Goal: Task Accomplishment & Management: Use online tool/utility

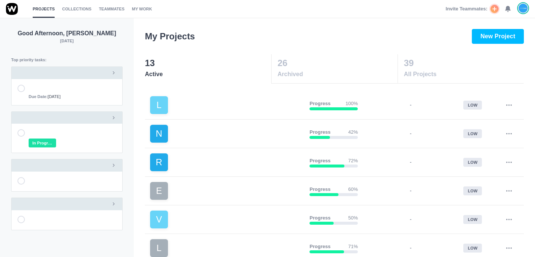
click at [512, 4] on div "Invite Teammates: 0" at bounding box center [487, 9] width 83 height 18
click at [510, 8] on icon at bounding box center [507, 9] width 7 height 7
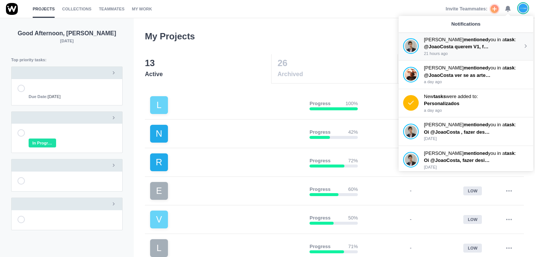
click at [452, 48] on span "@JoaoCosta querem V1, fundo preto, letras brancas. Podes fazer AFs" at bounding box center [504, 47] width 160 height 6
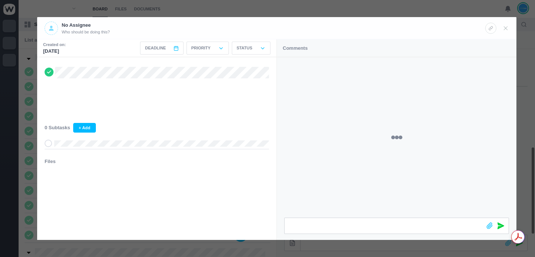
scroll to position [207, 0]
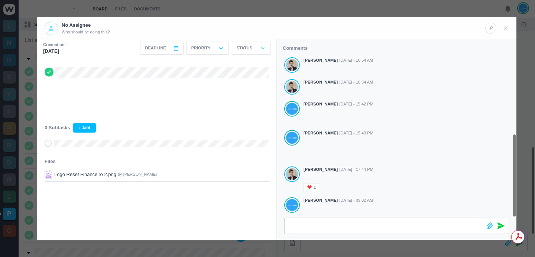
click at [132, 10] on div at bounding box center [267, 128] width 535 height 257
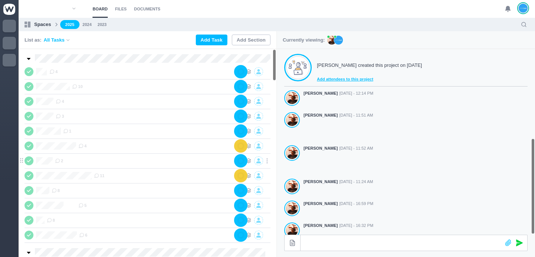
scroll to position [207, 0]
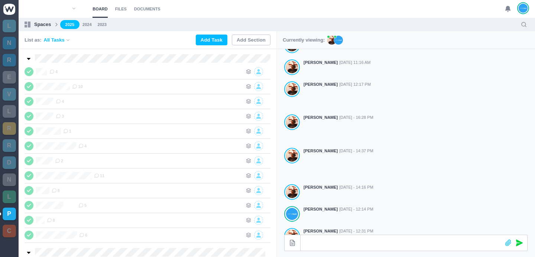
click at [335, 0] on section "Board Files Documents 0 Board Files Documents" at bounding box center [277, 9] width 516 height 18
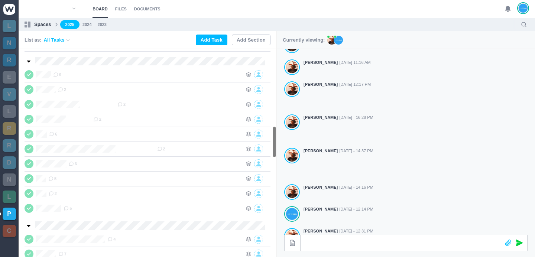
scroll to position [0, 0]
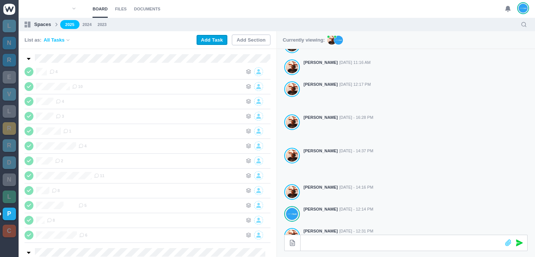
click at [221, 41] on button "Add Task" at bounding box center [212, 40] width 31 height 10
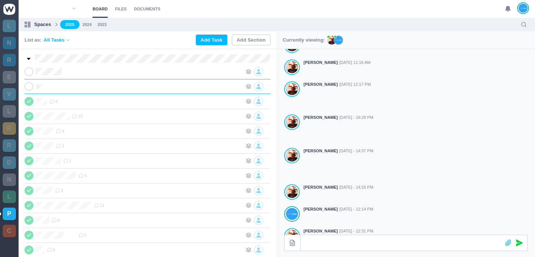
scroll to position [0, 0]
click at [266, 88] on icon at bounding box center [267, 86] width 7 height 7
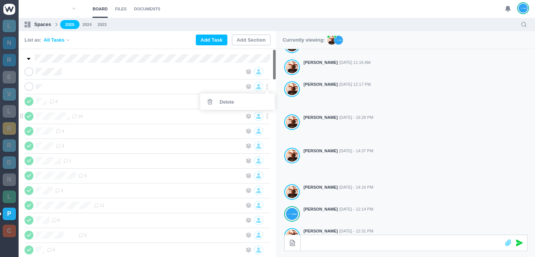
click at [243, 104] on div "Delete" at bounding box center [237, 102] width 74 height 16
click at [73, 71] on div at bounding box center [153, 71] width 178 height 9
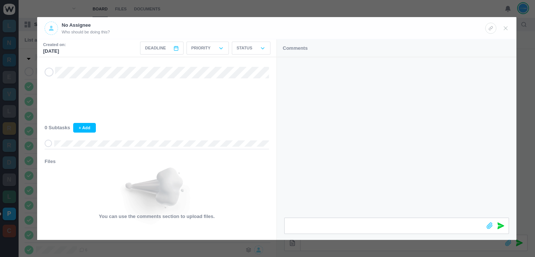
click at [271, 13] on div at bounding box center [267, 128] width 535 height 257
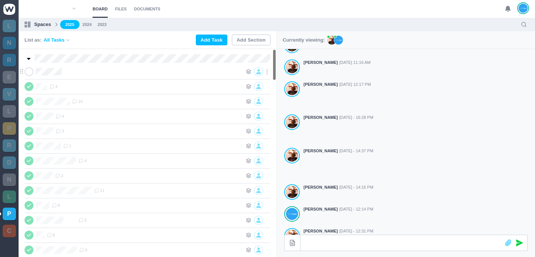
click at [107, 73] on div at bounding box center [153, 71] width 178 height 9
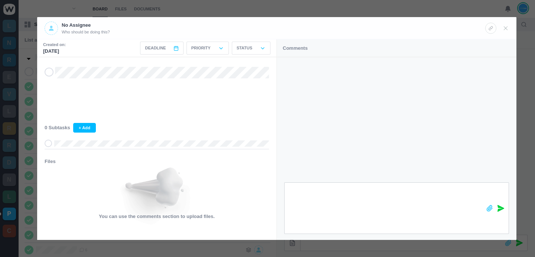
click at [287, 220] on div at bounding box center [383, 208] width 197 height 51
click at [501, 208] on icon at bounding box center [500, 208] width 7 height 7
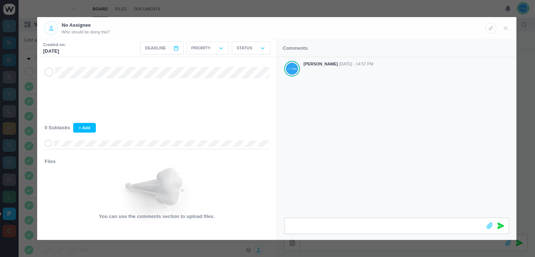
click at [340, 12] on div at bounding box center [267, 128] width 535 height 257
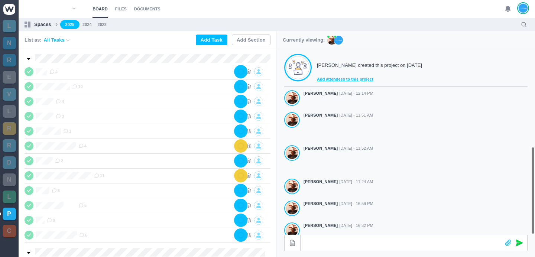
scroll to position [207, 0]
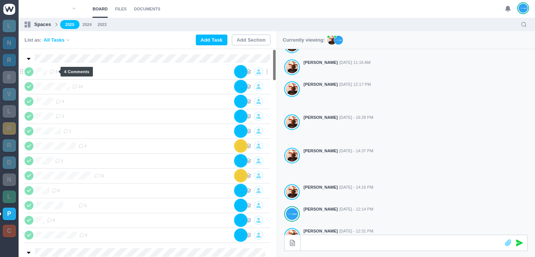
click at [52, 72] on icon at bounding box center [51, 71] width 5 height 5
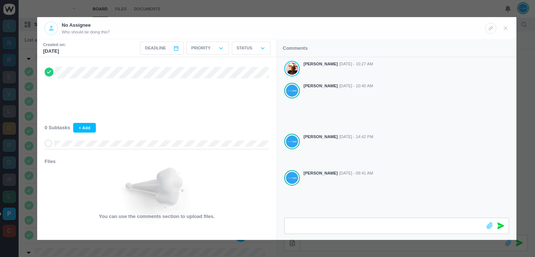
click at [196, 1] on div at bounding box center [267, 128] width 535 height 257
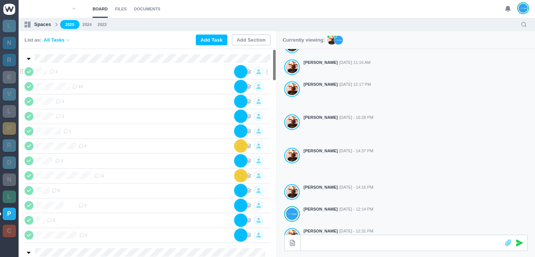
click at [55, 73] on span "4" at bounding box center [53, 72] width 8 height 6
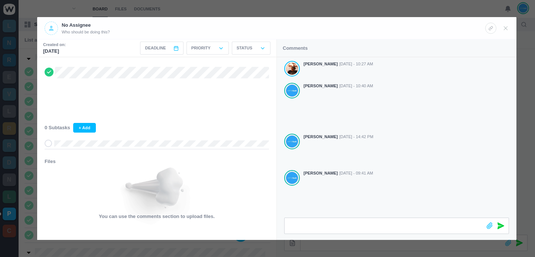
click at [237, 8] on div at bounding box center [267, 128] width 535 height 257
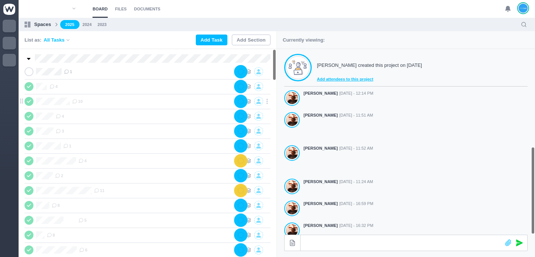
scroll to position [207, 0]
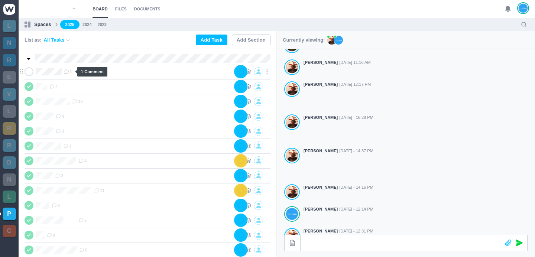
click at [69, 72] on icon at bounding box center [66, 71] width 5 height 5
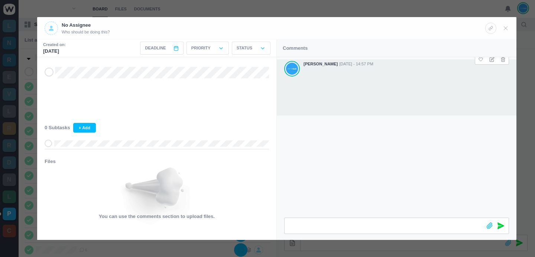
scroll to position [0, 0]
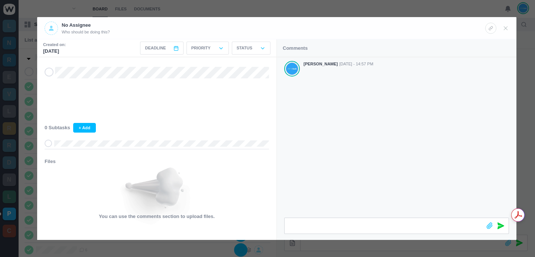
click at [327, 9] on div at bounding box center [267, 128] width 535 height 257
